Goal: Information Seeking & Learning: Learn about a topic

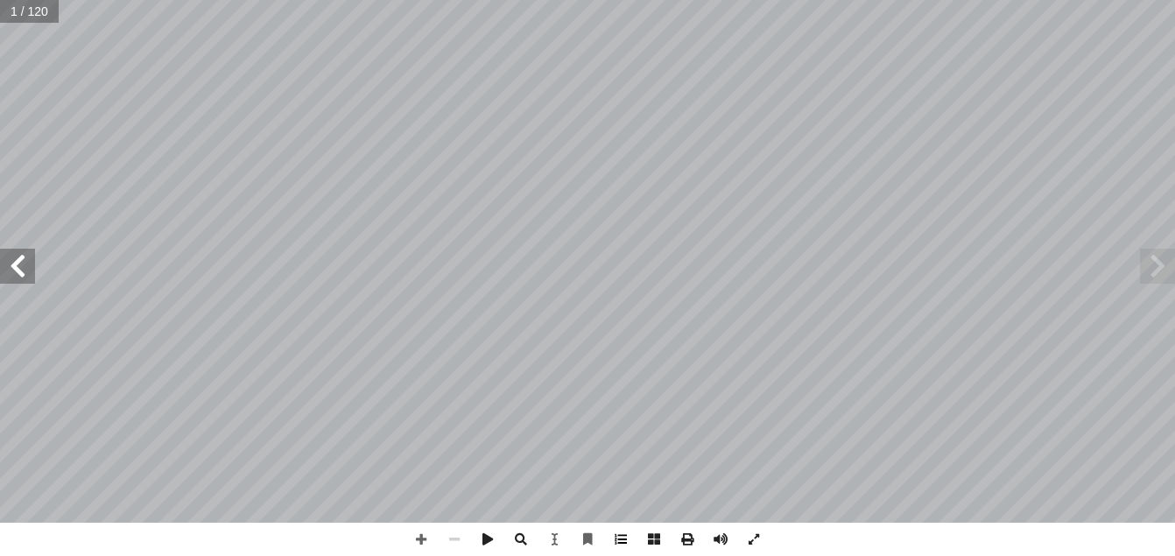
click at [616, 538] on span at bounding box center [620, 539] width 33 height 33
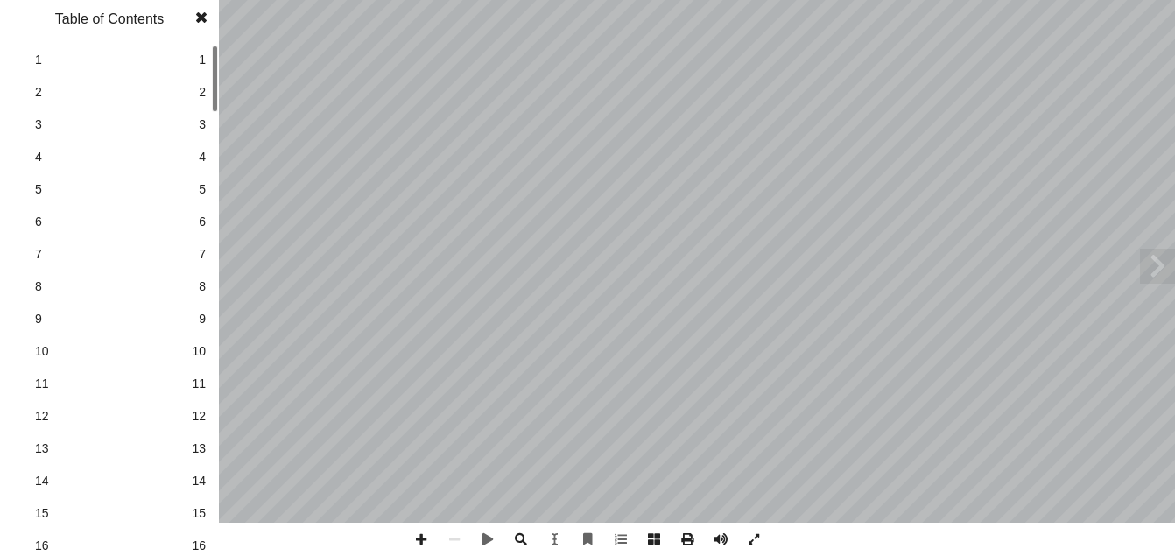
click at [201, 290] on span "8" at bounding box center [202, 287] width 7 height 18
click at [190, 481] on link "14 14" at bounding box center [107, 481] width 197 height 32
click at [192, 17] on span at bounding box center [202, 17] width 32 height 35
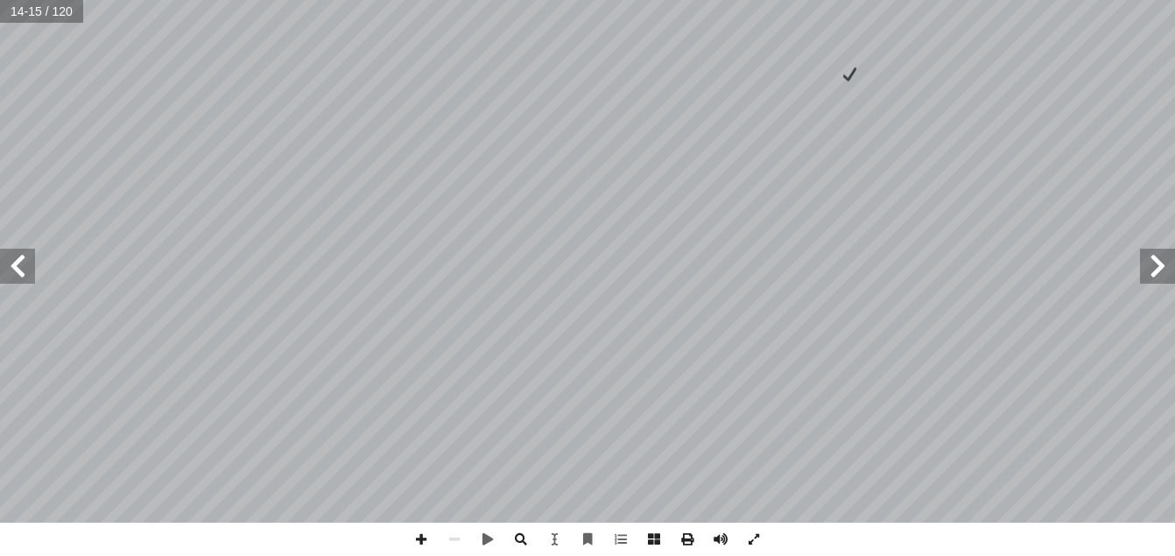
click at [19, 268] on span at bounding box center [17, 266] width 35 height 35
click at [411, 539] on span at bounding box center [420, 539] width 33 height 33
